Goal: Transaction & Acquisition: Register for event/course

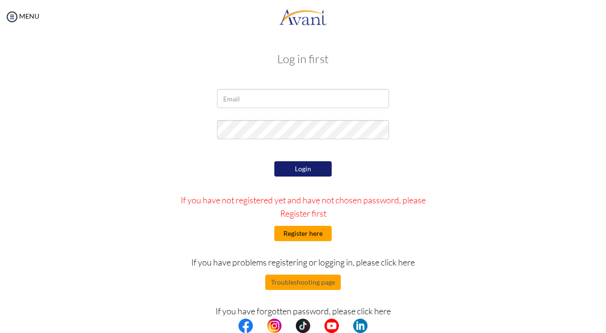
click at [297, 232] on button "Register here" at bounding box center [302, 233] width 57 height 15
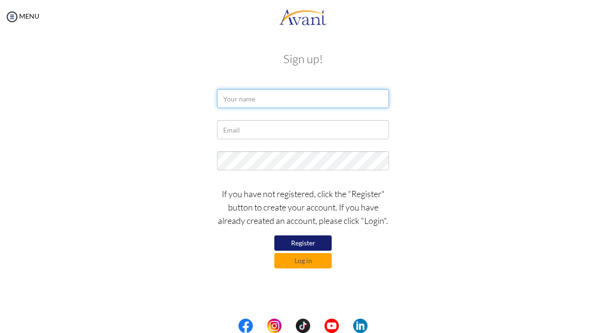
click at [302, 98] on input "text" at bounding box center [303, 98] width 172 height 19
type input "personalsophiaruiz@gmail.com"
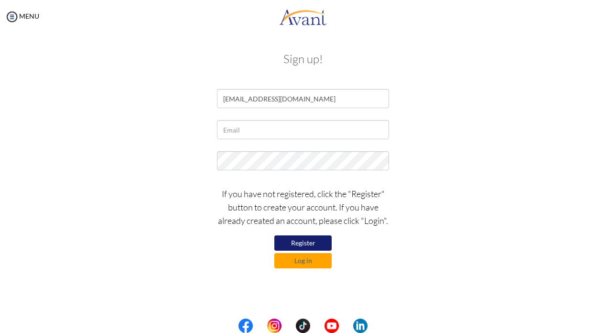
click at [490, 182] on div "If you have not registered, click the "Register" button to create your account.…" at bounding box center [302, 225] width 559 height 86
drag, startPoint x: 355, startPoint y: 99, endPoint x: 125, endPoint y: 99, distance: 230.0
click at [126, 99] on div "personalsophiaruiz@gmail.com" at bounding box center [302, 101] width 559 height 24
type input "Maria Sophia Loren Ruiz"
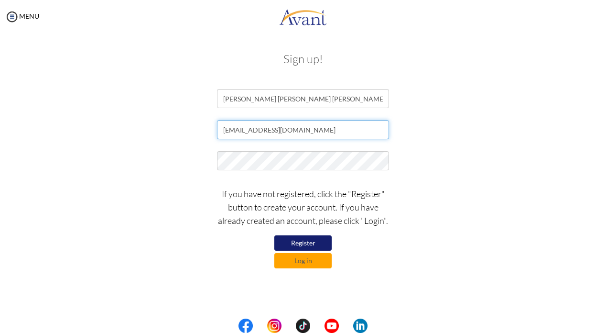
type input "personalsophiaruiz@gmail.com"
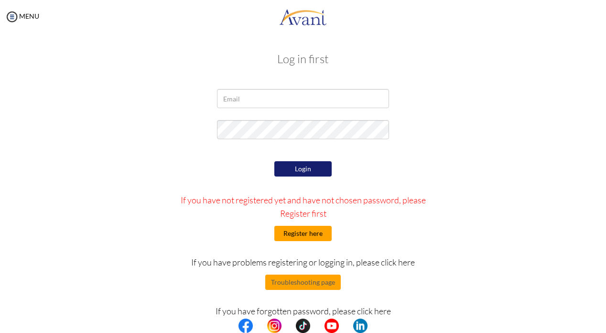
click at [295, 233] on button "Register here" at bounding box center [302, 233] width 57 height 15
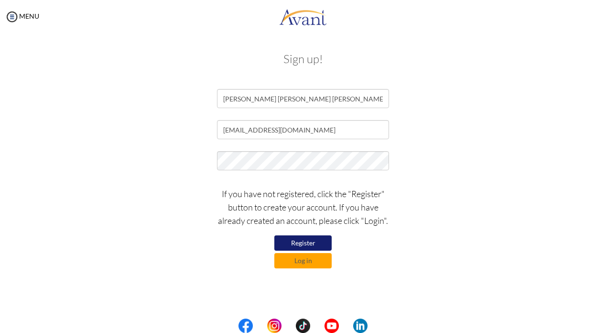
click at [315, 247] on button "Register" at bounding box center [302, 242] width 57 height 15
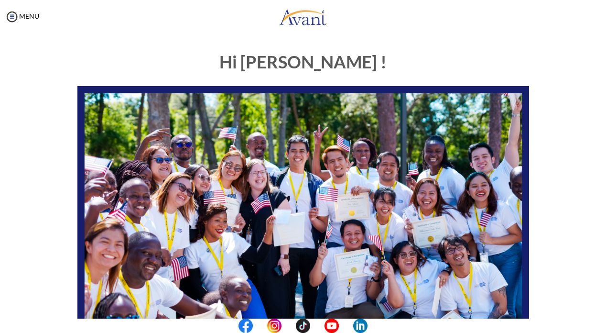
click at [301, 19] on img at bounding box center [303, 16] width 48 height 29
click at [15, 14] on img at bounding box center [12, 17] width 14 height 14
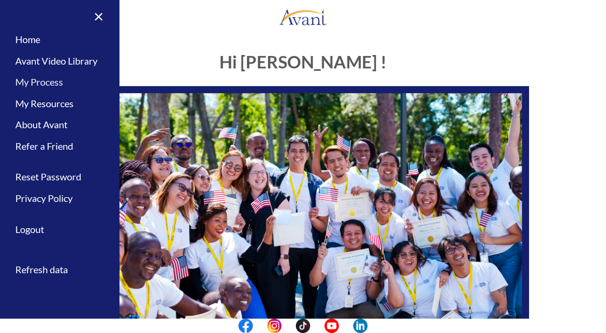
click at [55, 81] on link "My Process" at bounding box center [60, 82] width 120 height 22
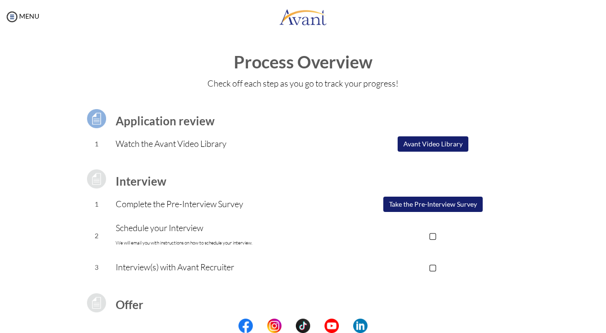
click at [441, 143] on button "Avant Video Library" at bounding box center [433, 143] width 71 height 15
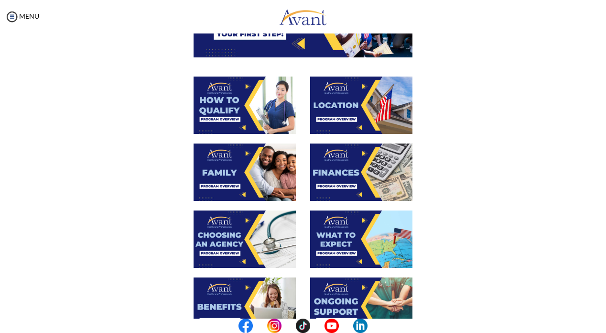
scroll to position [144, 0]
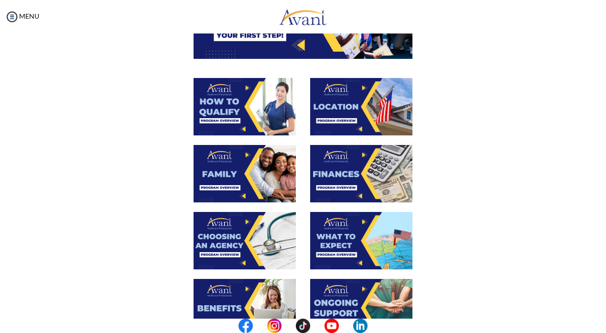
click at [239, 117] on img at bounding box center [245, 106] width 102 height 57
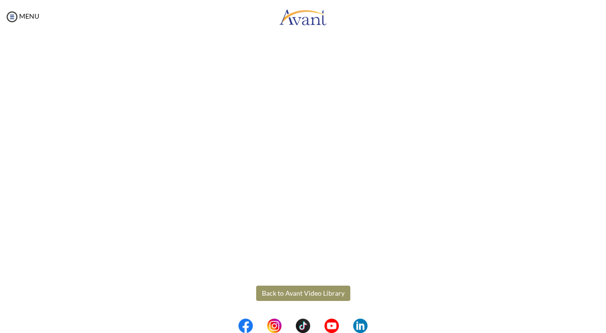
scroll to position [137, 0]
click at [311, 295] on body "Maintenance break. Please come back in 2 hours. MENU My Status What is the next…" at bounding box center [303, 166] width 606 height 333
click at [315, 292] on button "Back to Avant Video Library" at bounding box center [303, 293] width 94 height 15
